Goal: Entertainment & Leisure: Consume media (video, audio)

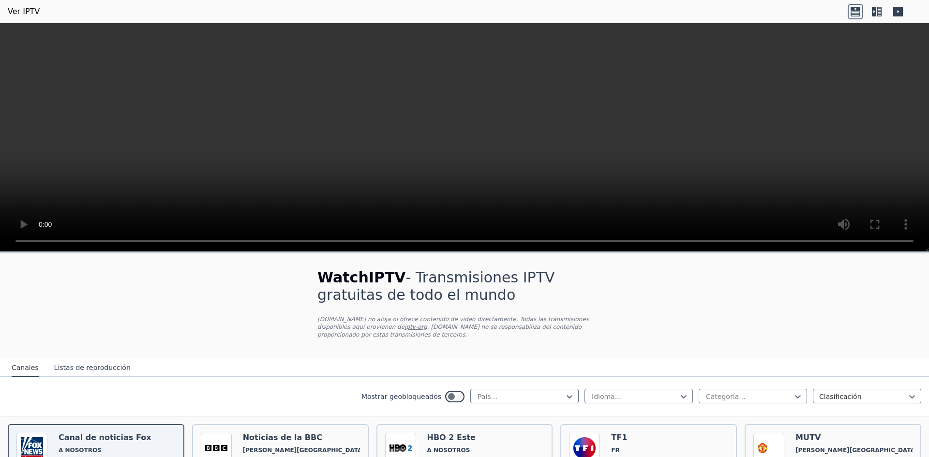
scroll to position [242, 0]
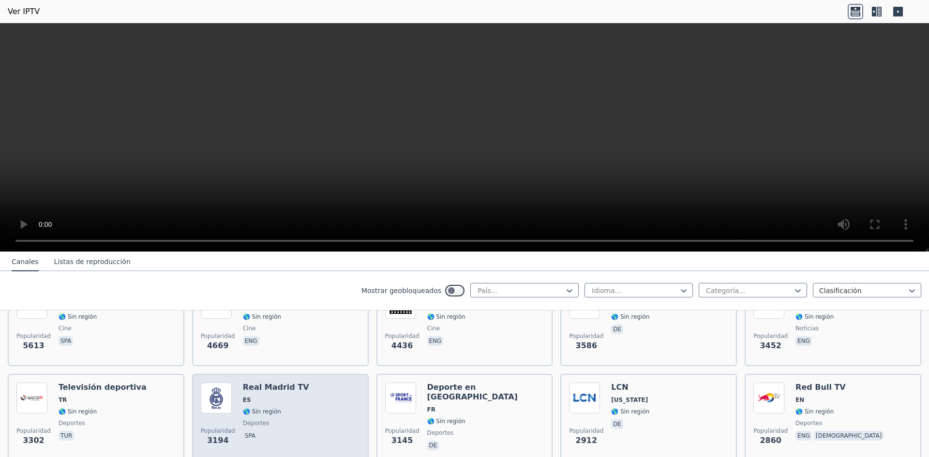
click at [292, 383] on div "Popularidad 3194 Real Madrid TV ES 🌎 Sin región deportes spa" at bounding box center [280, 418] width 159 height 70
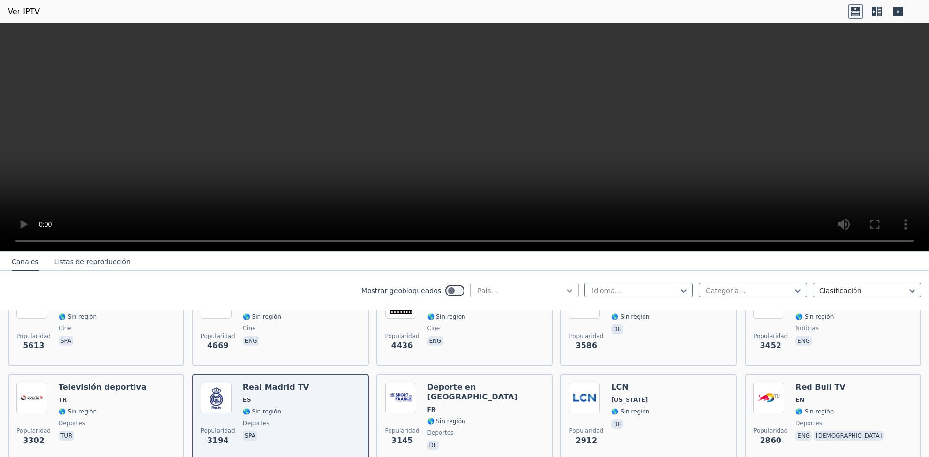
click at [565, 288] on icon at bounding box center [570, 291] width 10 height 10
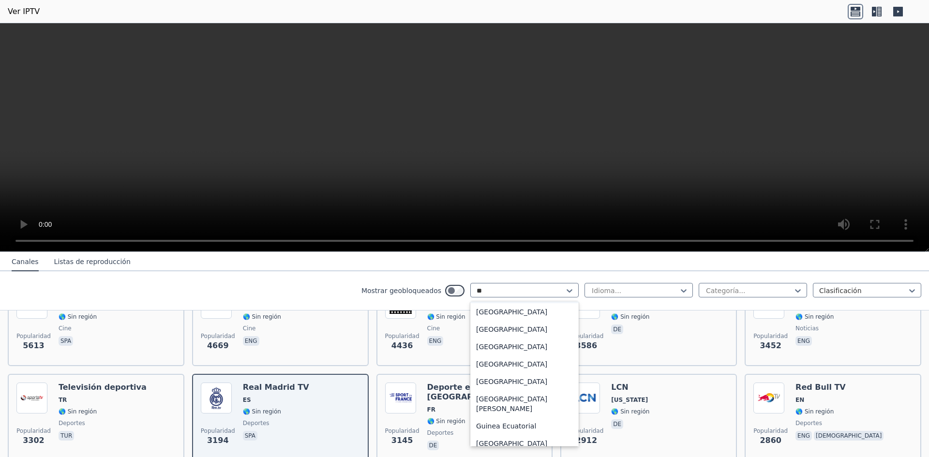
scroll to position [0, 0]
type input "*"
type input "**"
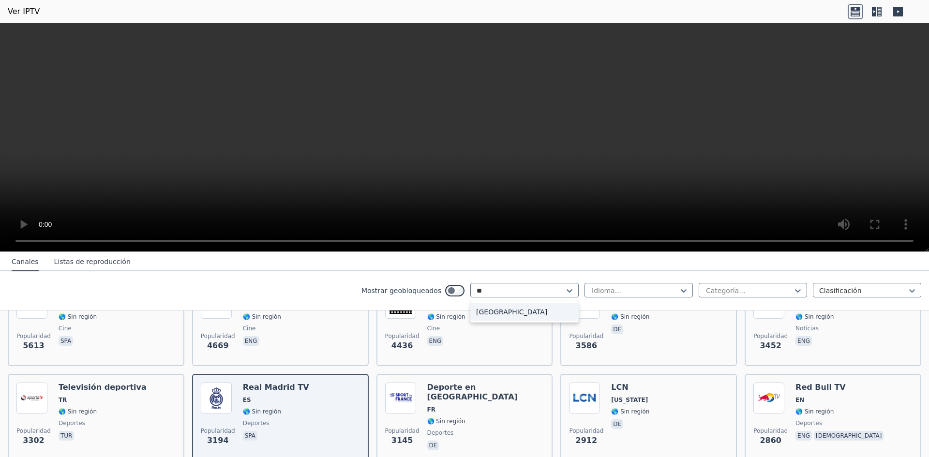
click at [507, 308] on div "[GEOGRAPHIC_DATA]" at bounding box center [524, 311] width 108 height 17
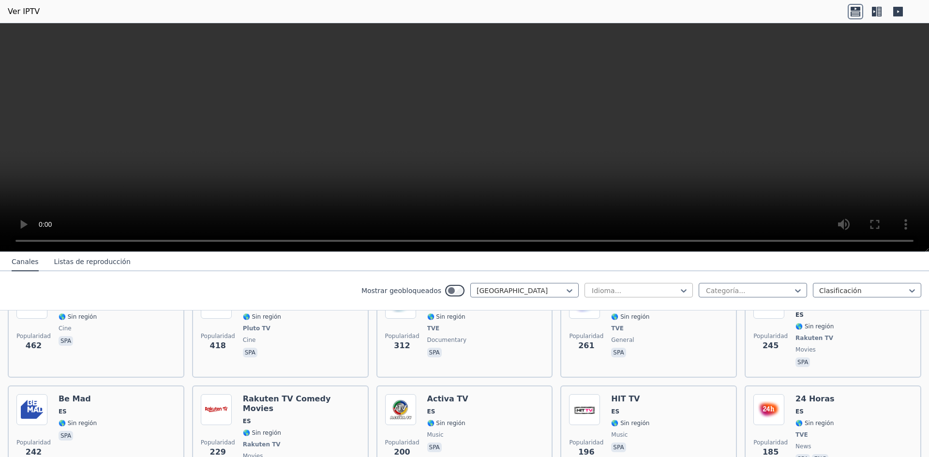
click at [643, 290] on div at bounding box center [635, 291] width 88 height 10
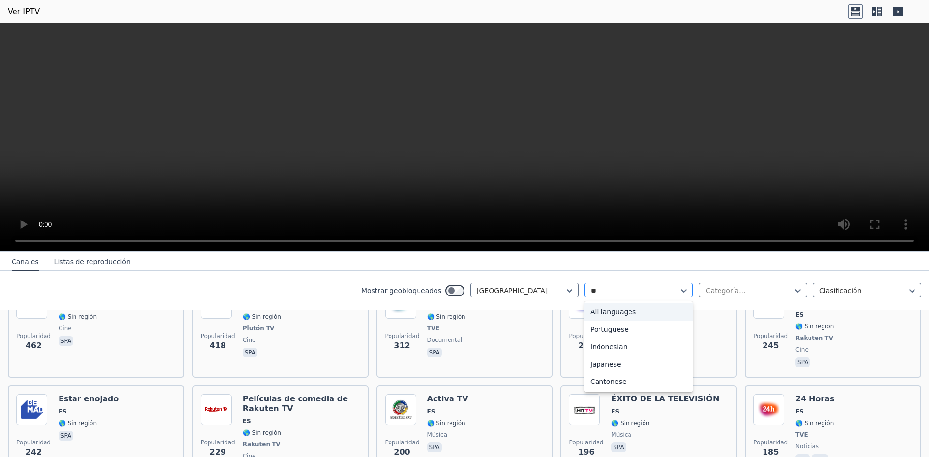
type input "*"
type input "**"
click at [603, 308] on font "Español" at bounding box center [603, 312] width 27 height 8
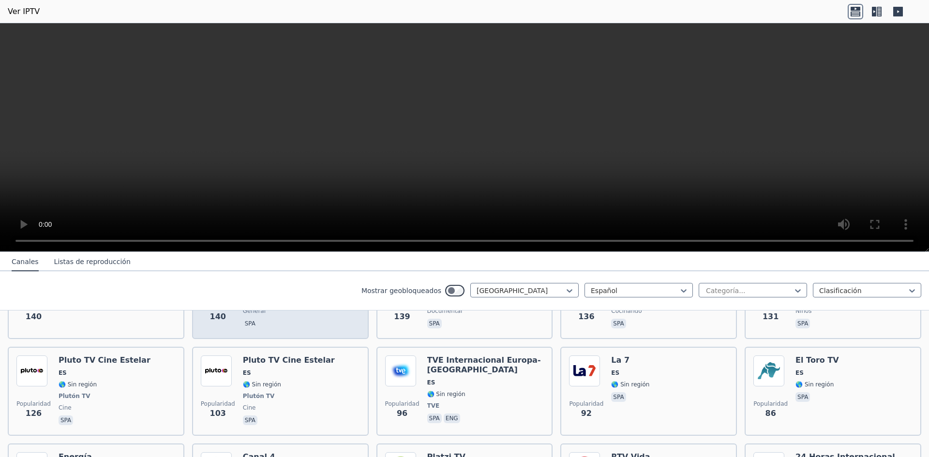
scroll to position [484, 0]
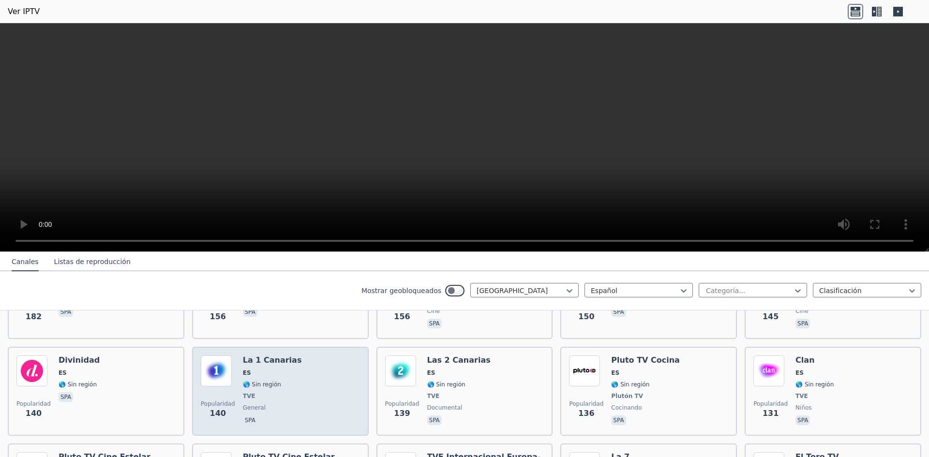
click at [304, 396] on div "Popularidad 140 La 1 Canarias ES 🌎 Sin región TVE general spa" at bounding box center [280, 392] width 159 height 72
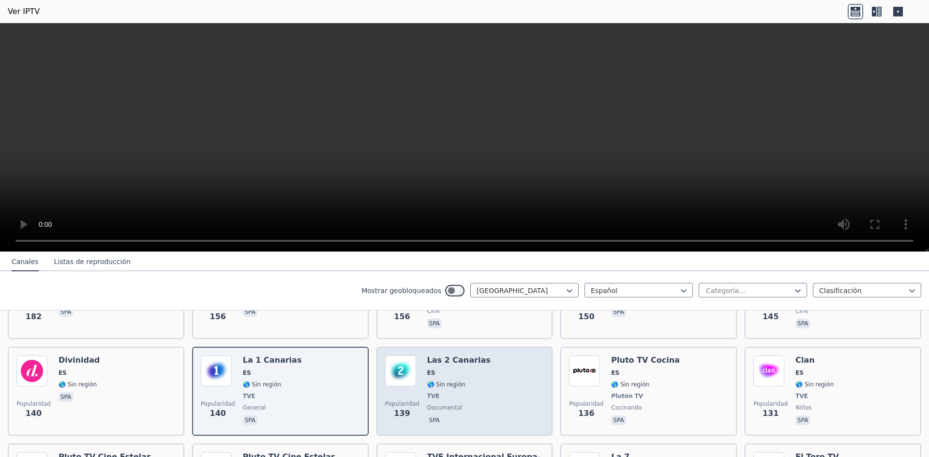
click at [436, 404] on font "documental" at bounding box center [444, 407] width 35 height 7
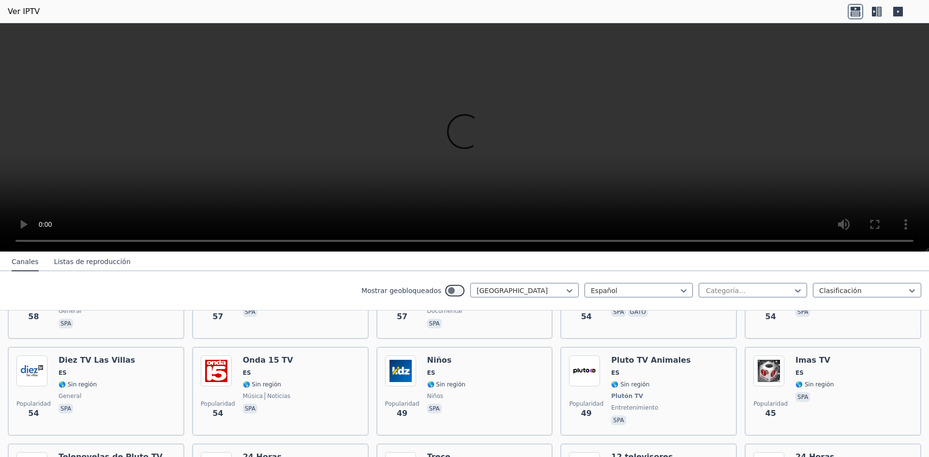
scroll to position [968, 0]
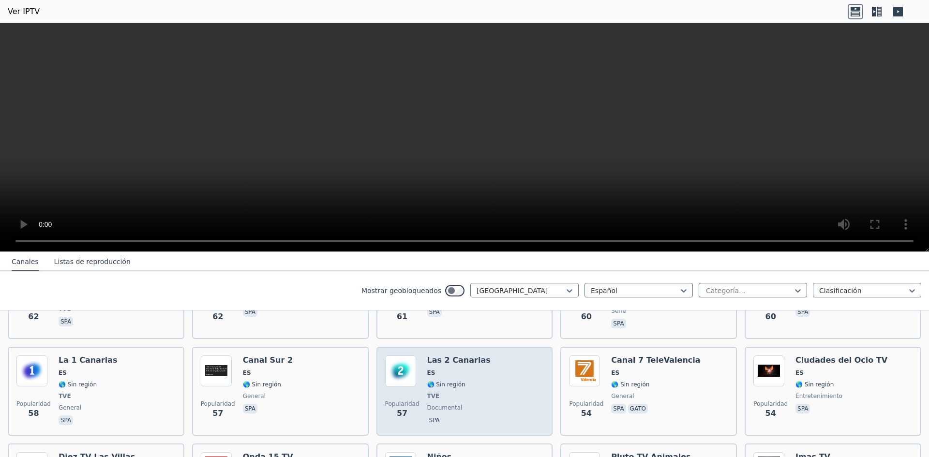
click at [438, 371] on div "Las 2 Canarias ES 🌎 Sin región TVE documental spa" at bounding box center [458, 392] width 63 height 72
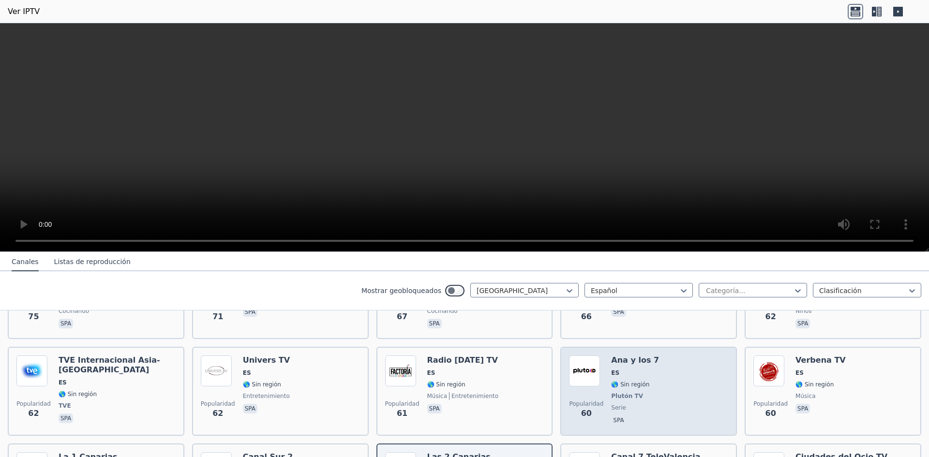
click at [656, 382] on div "Popularidad 60 [PERSON_NAME] y los 7 ES 🌎 Sin región Plutón TV serie spa" at bounding box center [648, 392] width 159 height 72
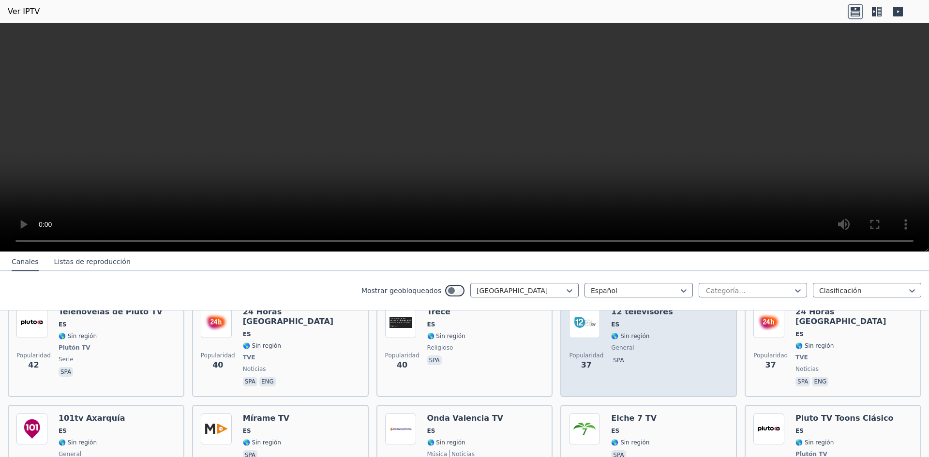
scroll to position [1355, 0]
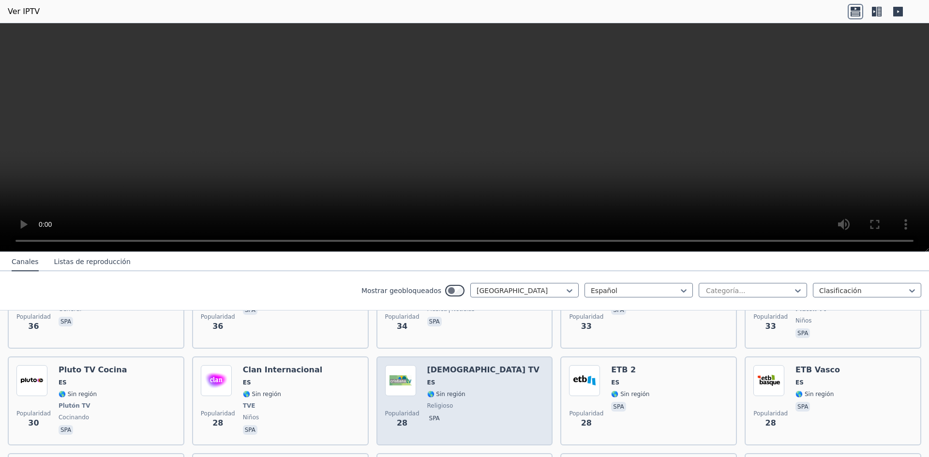
click at [471, 391] on div "Popularidad 28 [DEMOGRAPHIC_DATA] TV ES 🌎 Sin región religioso spa" at bounding box center [464, 401] width 159 height 72
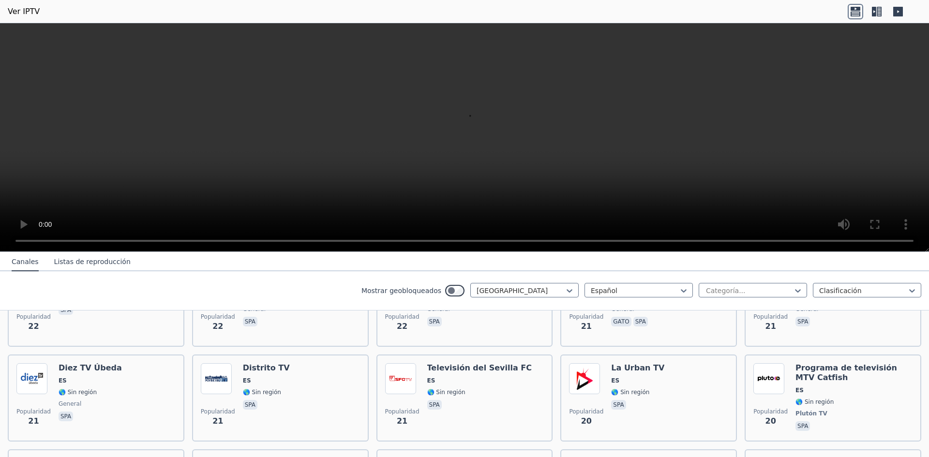
scroll to position [1790, 0]
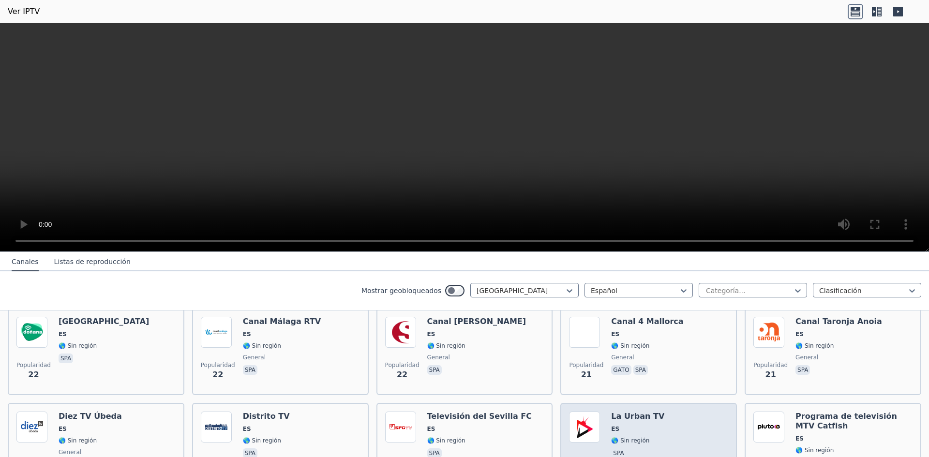
click at [611, 412] on font "La Urban TV" at bounding box center [637, 416] width 53 height 9
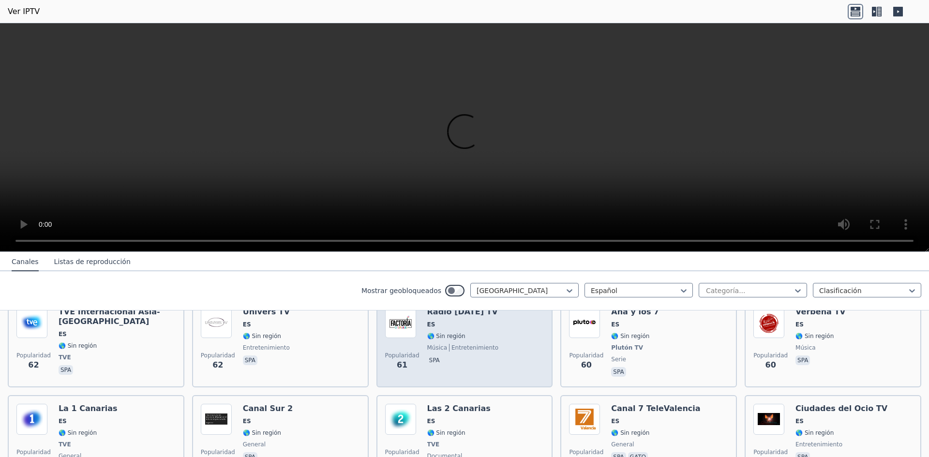
scroll to position [871, 0]
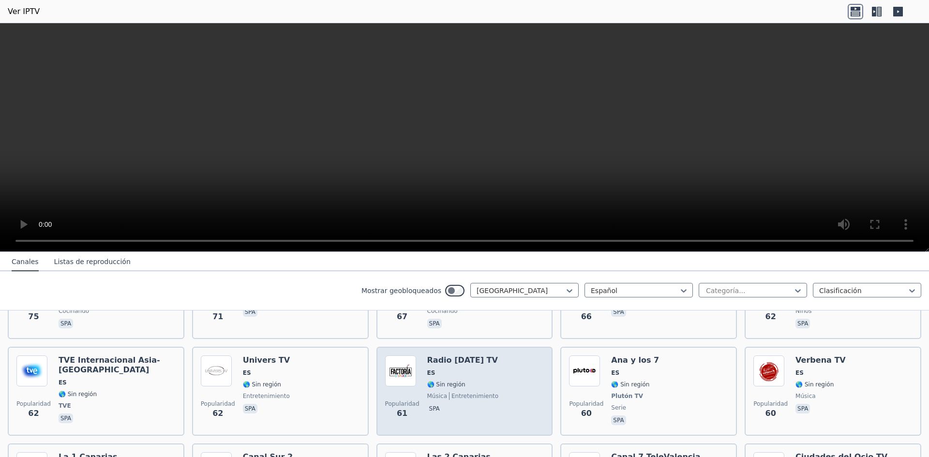
click at [435, 383] on div "Radio [DATE] TV ES 🌎 Sin región música entretenimiento spa" at bounding box center [463, 392] width 72 height 72
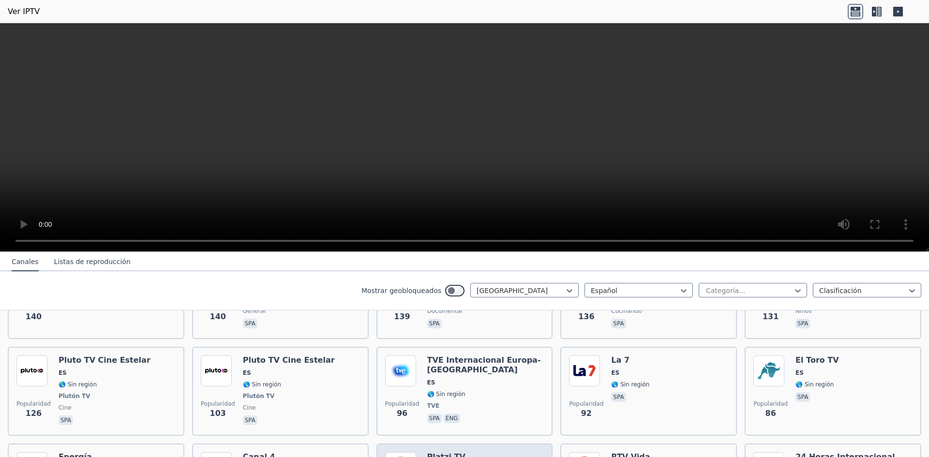
scroll to position [532, 0]
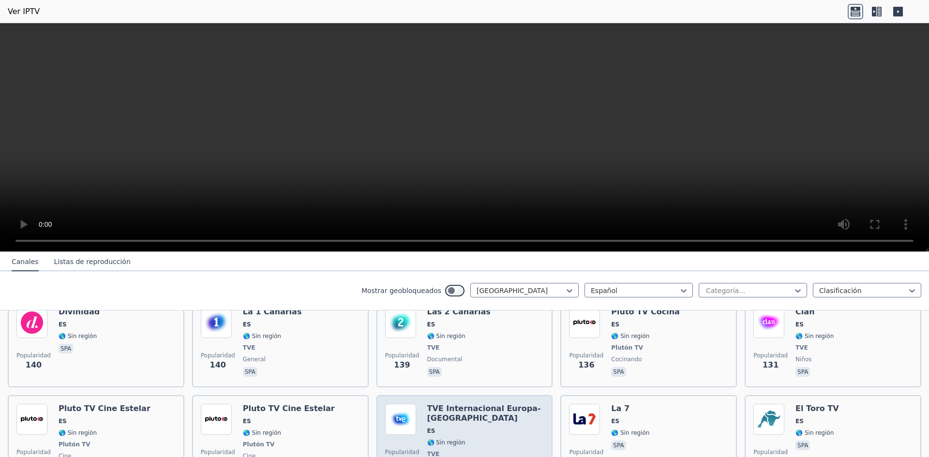
click at [439, 427] on span "ES" at bounding box center [485, 431] width 117 height 8
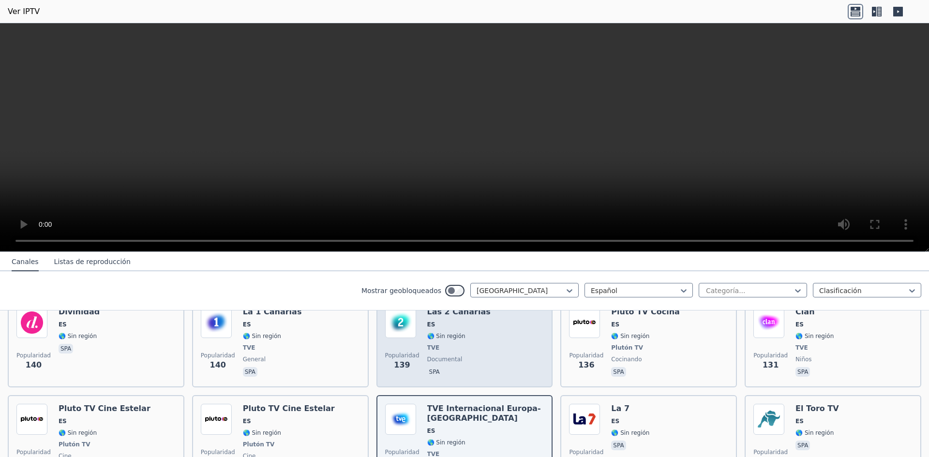
click at [445, 356] on div "Las 2 Canarias ES 🌎 Sin región TVE documental spa" at bounding box center [458, 343] width 63 height 72
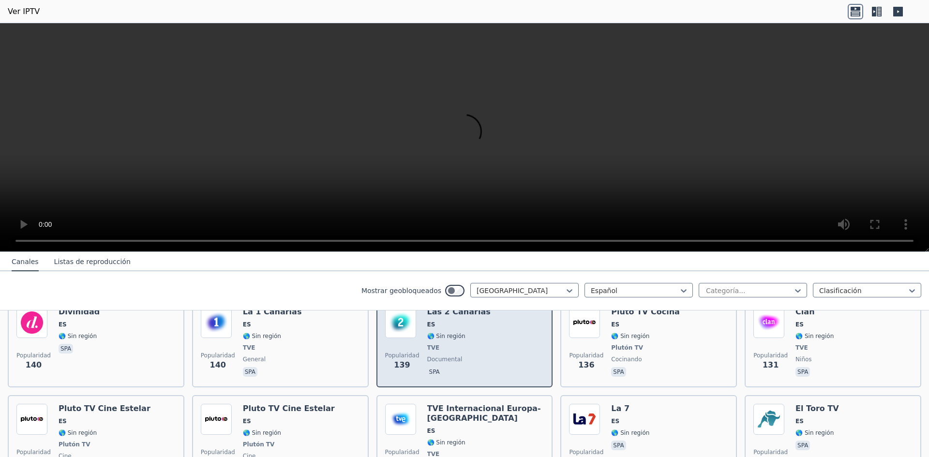
scroll to position [435, 0]
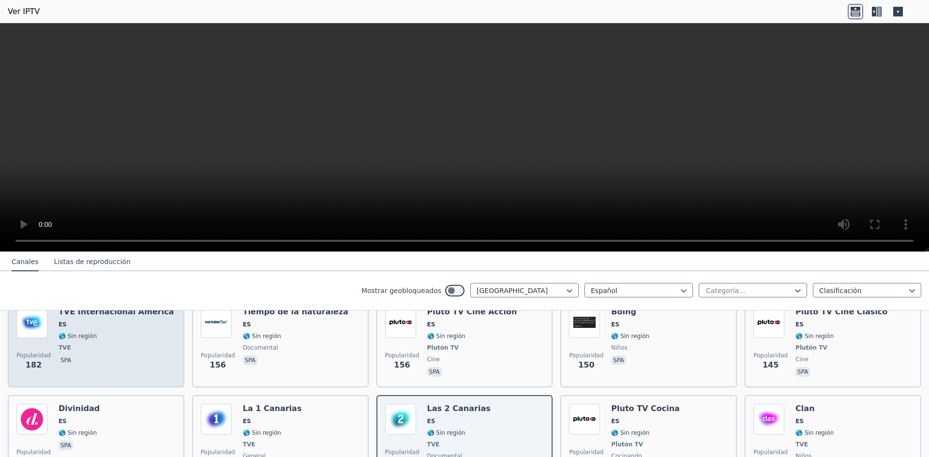
click at [110, 345] on div "TVE Internacional América ES 🌎 Sin región TVE spa" at bounding box center [116, 343] width 115 height 72
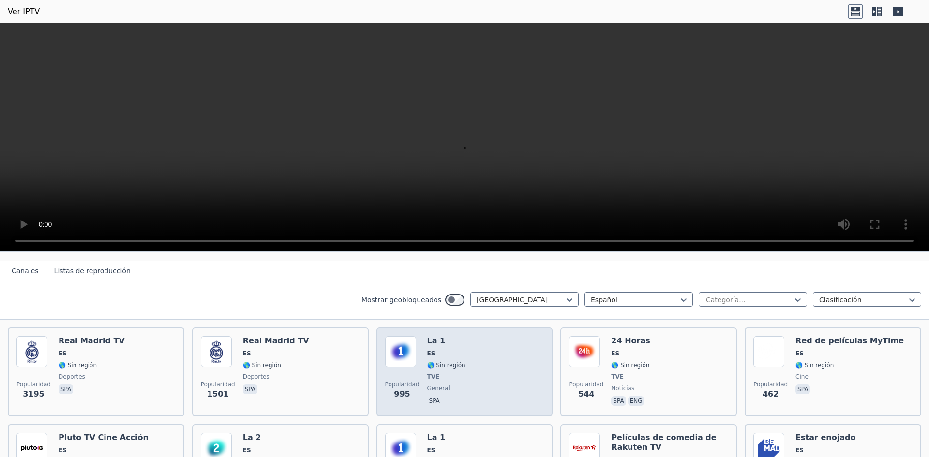
scroll to position [145, 0]
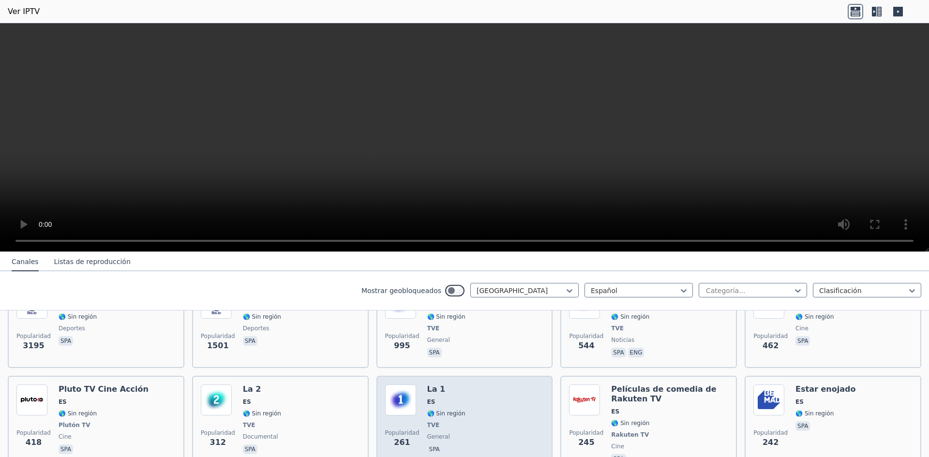
click at [493, 385] on div "Popularidad 261 La 1 ES 🌎 Sin región TVE general spa" at bounding box center [464, 425] width 159 height 81
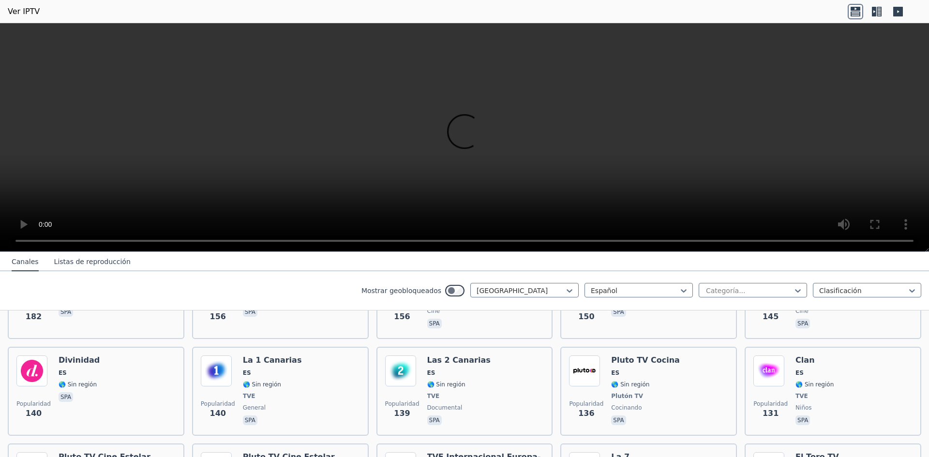
scroll to position [532, 0]
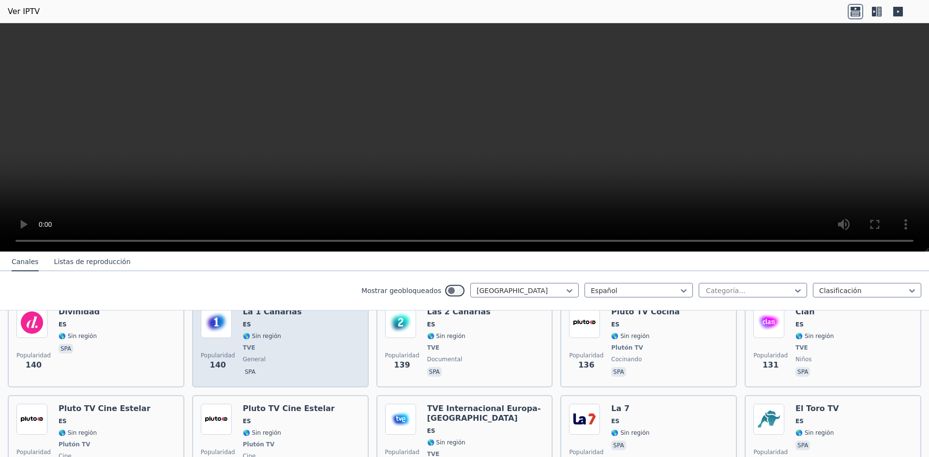
click at [248, 347] on div "La 1 Canarias ES 🌎 Sin región TVE general spa" at bounding box center [272, 343] width 59 height 72
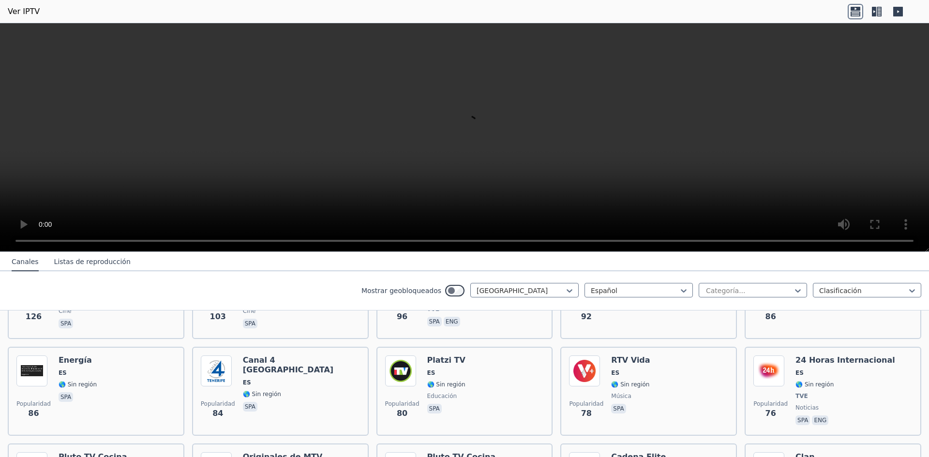
scroll to position [726, 0]
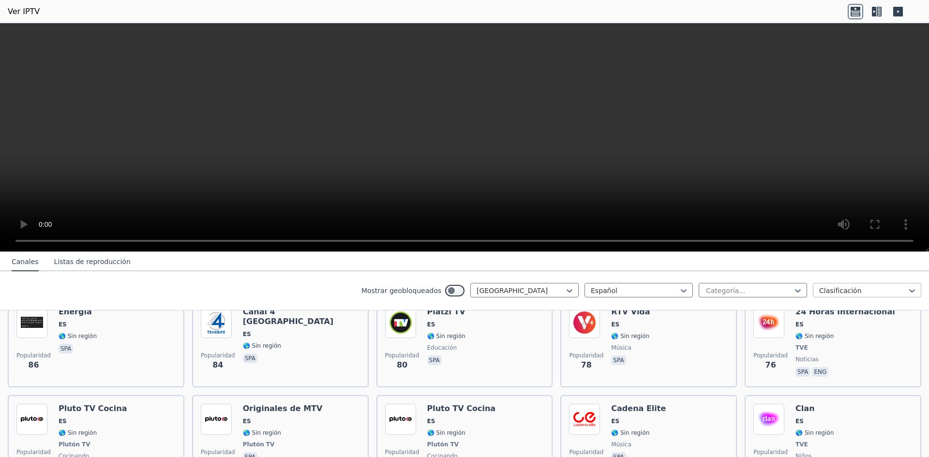
click at [820, 290] on div at bounding box center [863, 291] width 88 height 10
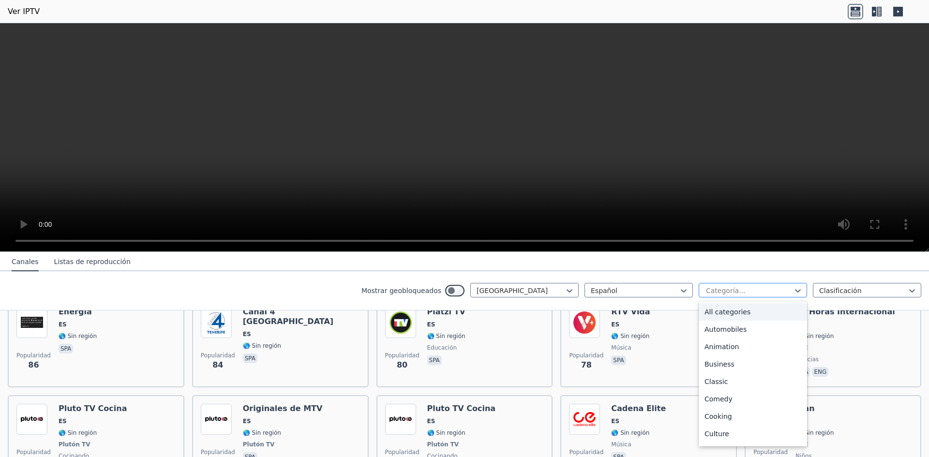
click at [763, 291] on div at bounding box center [749, 291] width 88 height 10
click at [753, 310] on font "Todas las categorías" at bounding box center [738, 312] width 69 height 8
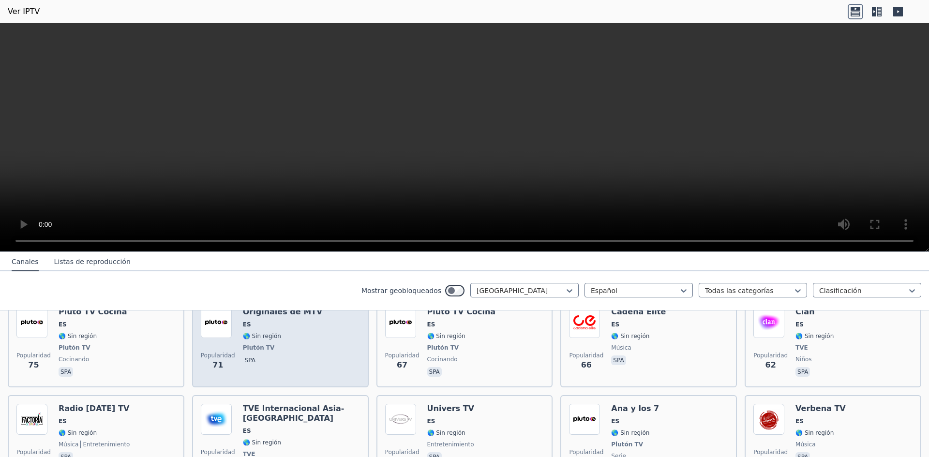
scroll to position [677, 0]
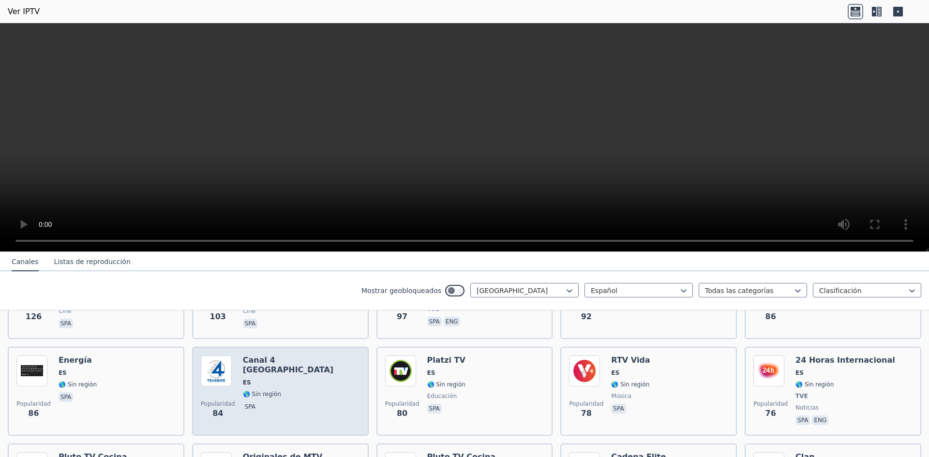
click at [267, 391] on font "🌎 Sin región" at bounding box center [262, 394] width 38 height 7
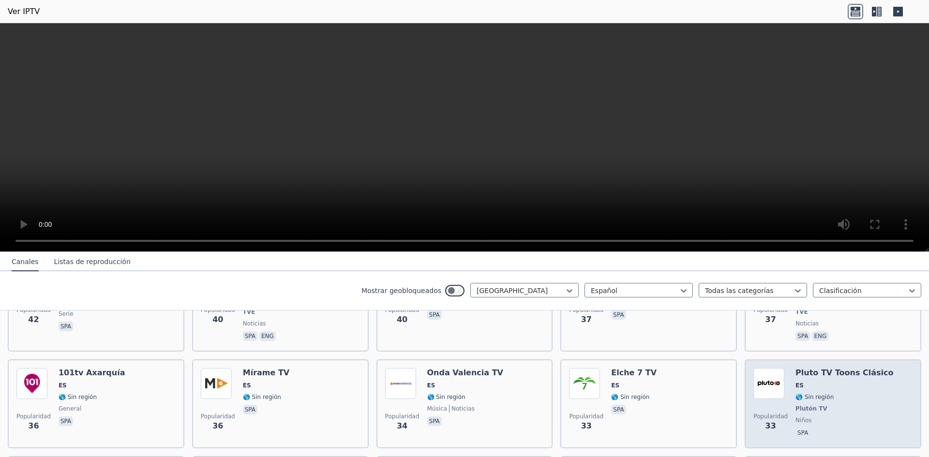
scroll to position [1207, 0]
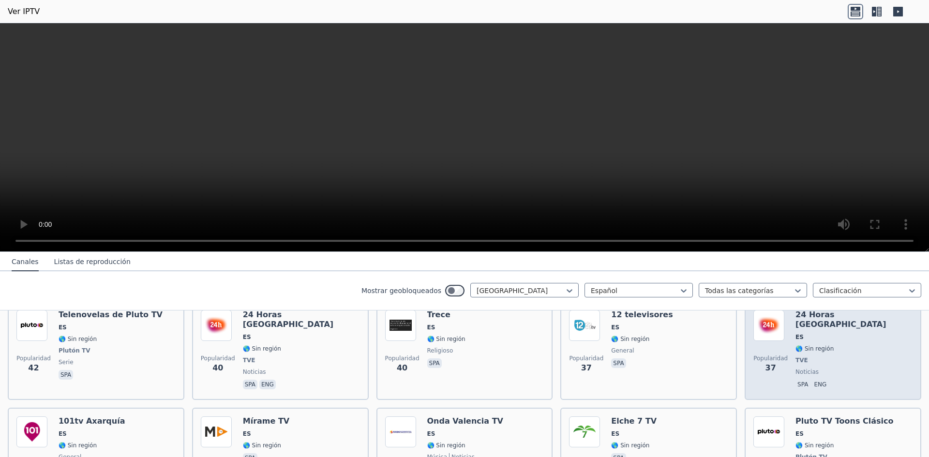
click at [795, 345] on font "🌎 Sin región" at bounding box center [814, 348] width 38 height 7
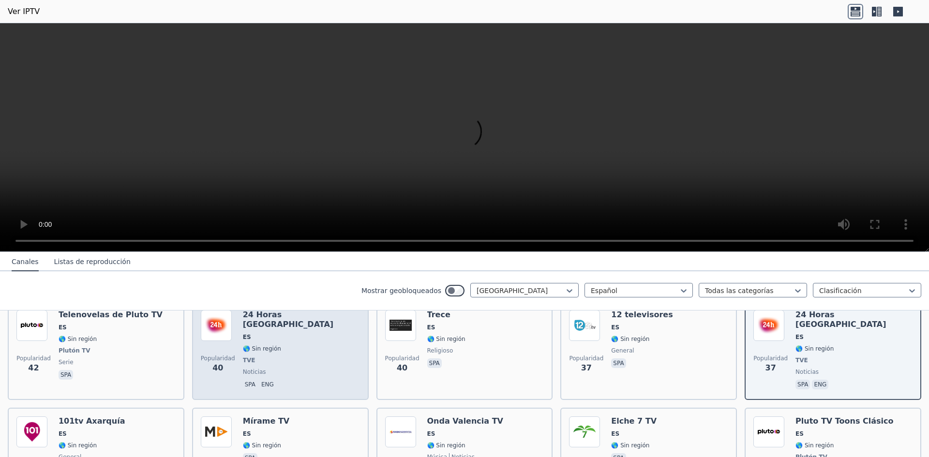
click at [271, 348] on div "24 Horas Canarias ES 🌎 Sin región TVE noticias spa eng" at bounding box center [301, 350] width 117 height 81
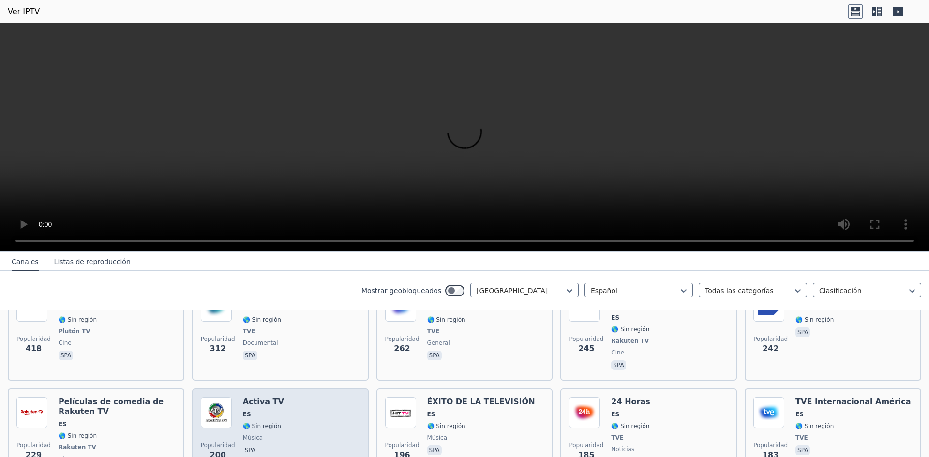
scroll to position [287, 0]
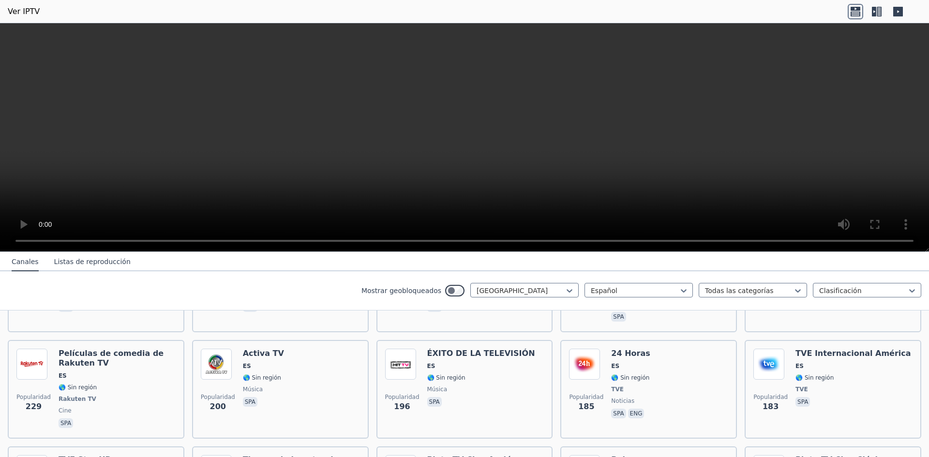
click at [876, 12] on icon at bounding box center [876, 11] width 15 height 15
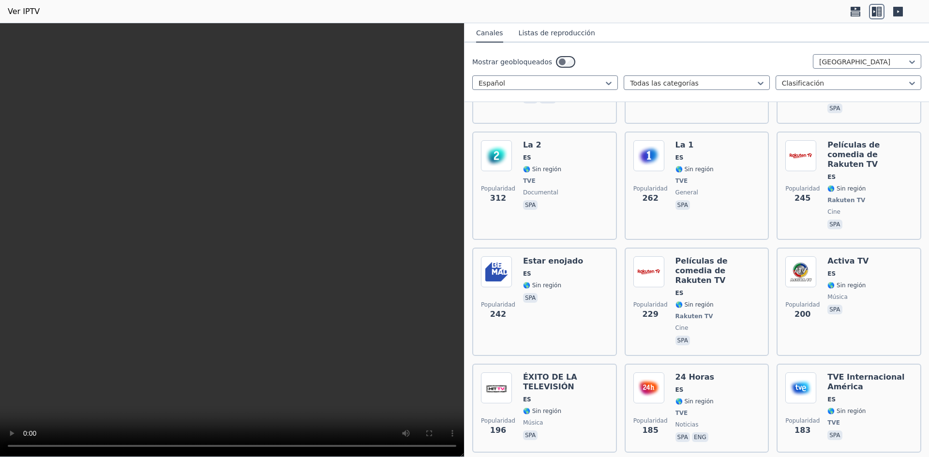
click at [898, 12] on icon at bounding box center [897, 11] width 15 height 15
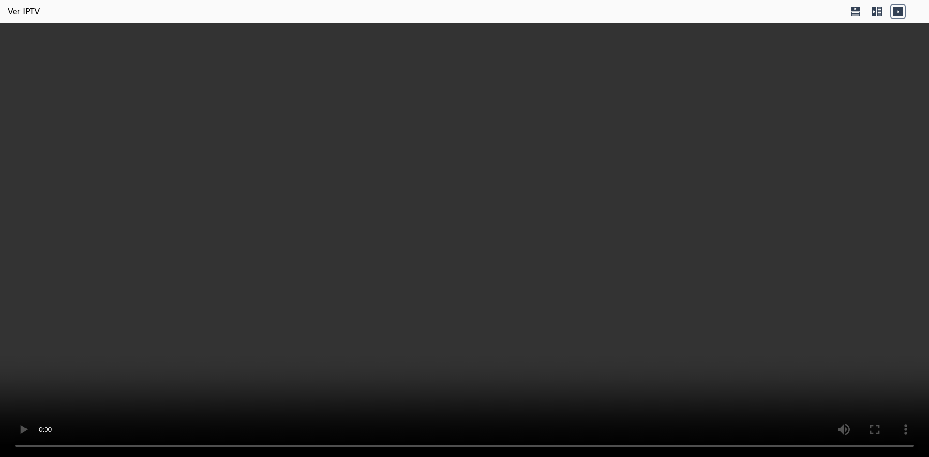
click at [877, 12] on icon at bounding box center [876, 11] width 15 height 15
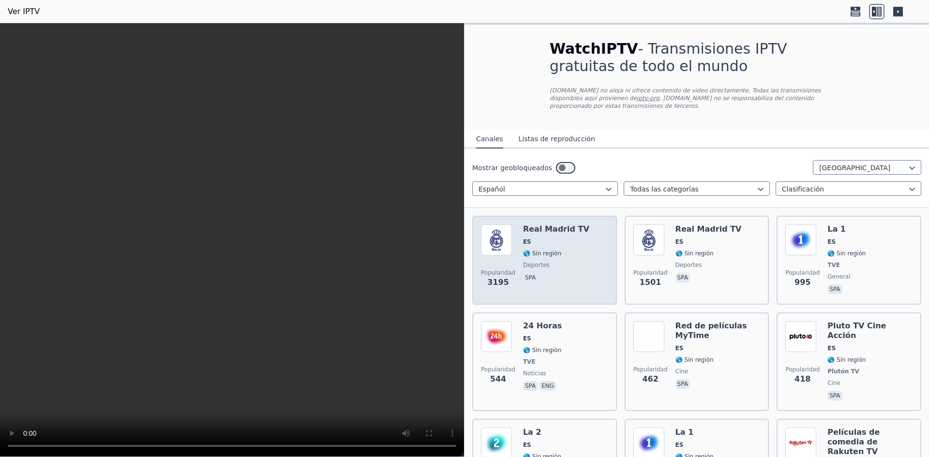
click at [551, 261] on div "Real Madrid TV ES 🌎 Sin región deportes spa" at bounding box center [556, 260] width 66 height 72
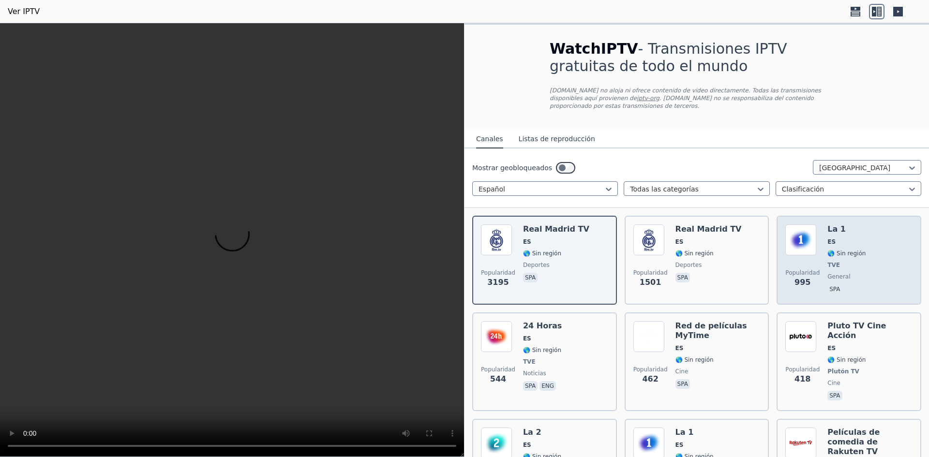
click at [817, 250] on div "Popularidad 995 La 1 ES 🌎 Sin región TVE general spa" at bounding box center [848, 260] width 127 height 72
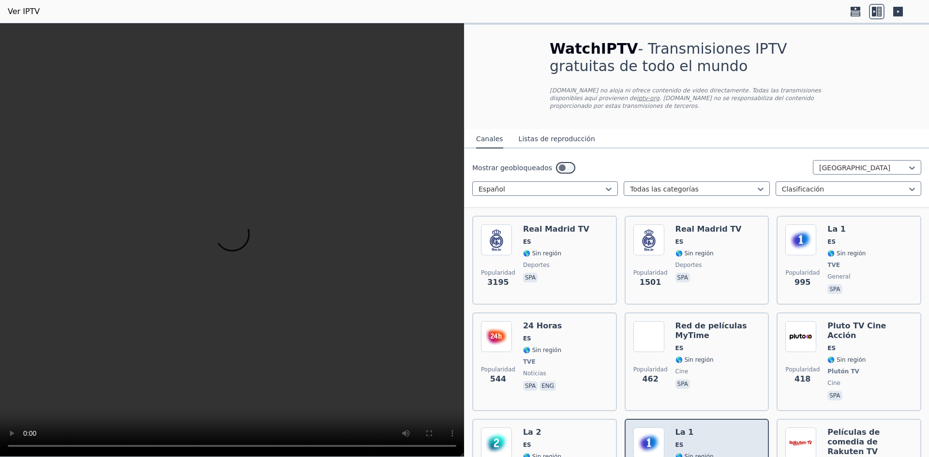
scroll to position [194, 0]
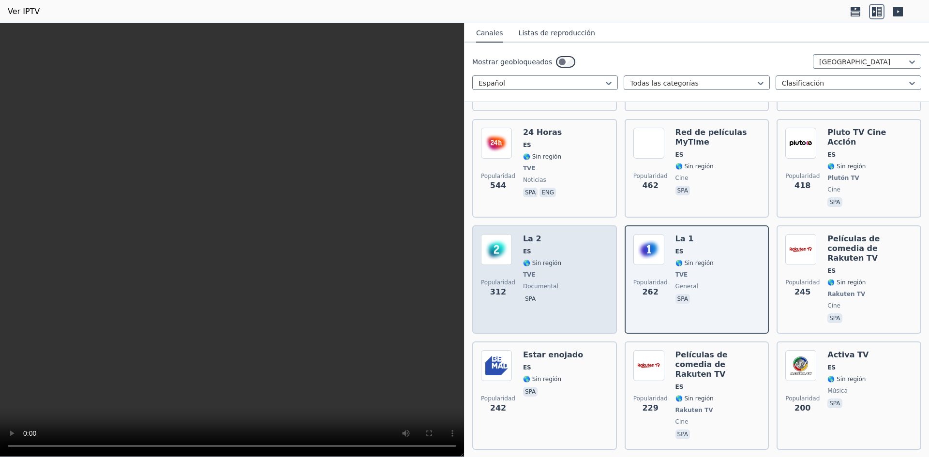
click at [528, 296] on font "spa" at bounding box center [530, 299] width 11 height 7
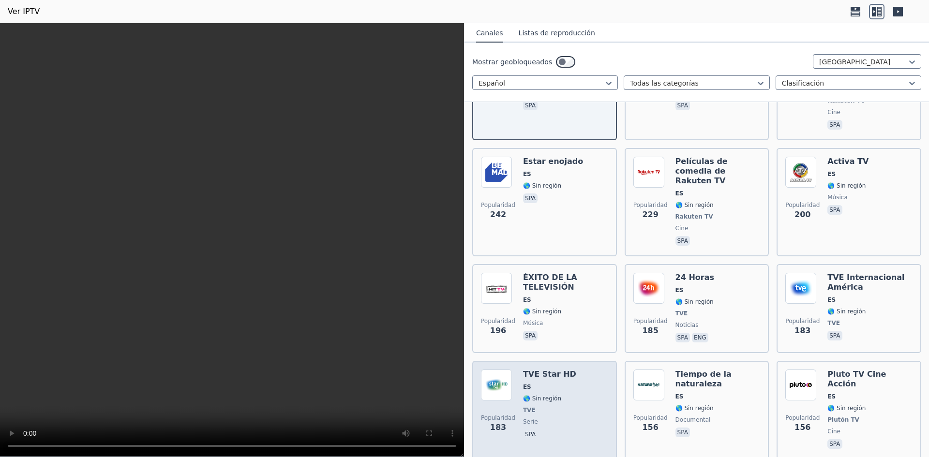
scroll to position [435, 0]
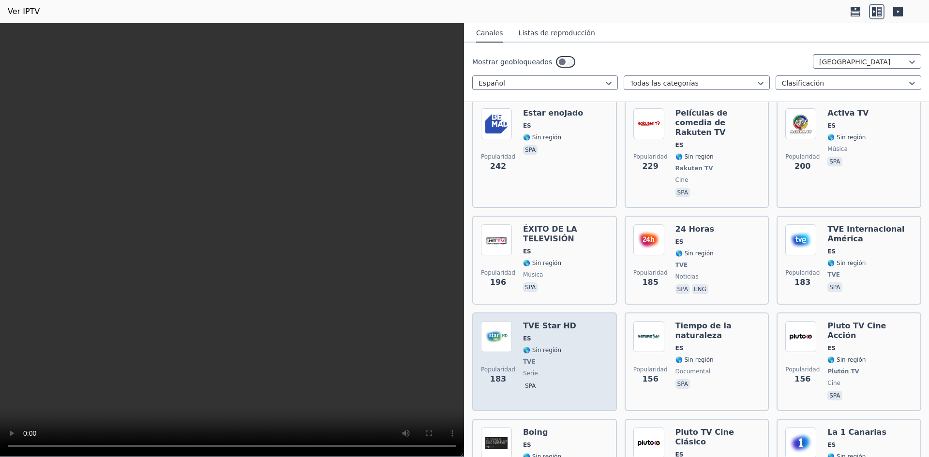
click at [588, 321] on div "Popularidad 183 TVE Star HD ES 🌎 Sin región TVE serie spa" at bounding box center [544, 361] width 127 height 81
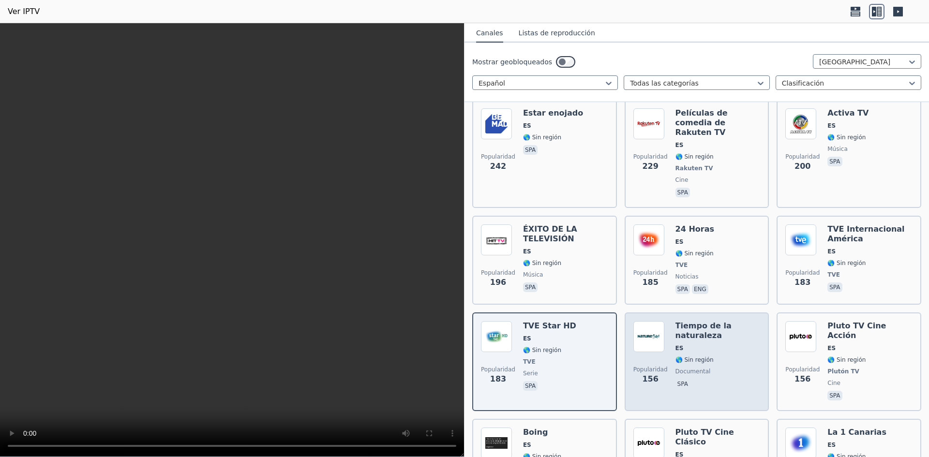
click at [703, 321] on div "Tiempo de la naturaleza ES 🌎 Sin región documental spa" at bounding box center [717, 361] width 85 height 81
